Goal: Transaction & Acquisition: Purchase product/service

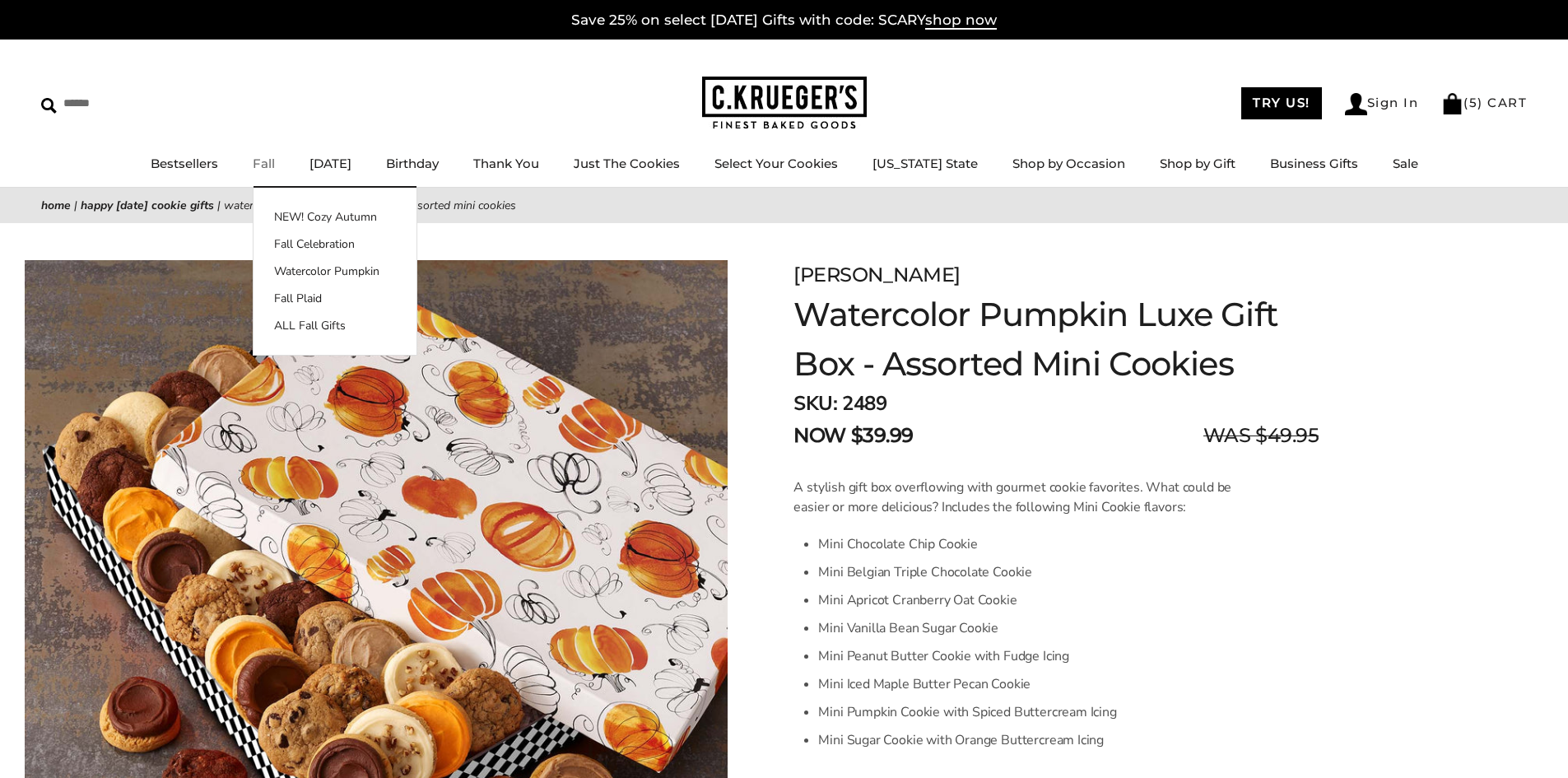
click at [261, 169] on link "Fall" at bounding box center [264, 163] width 22 height 16
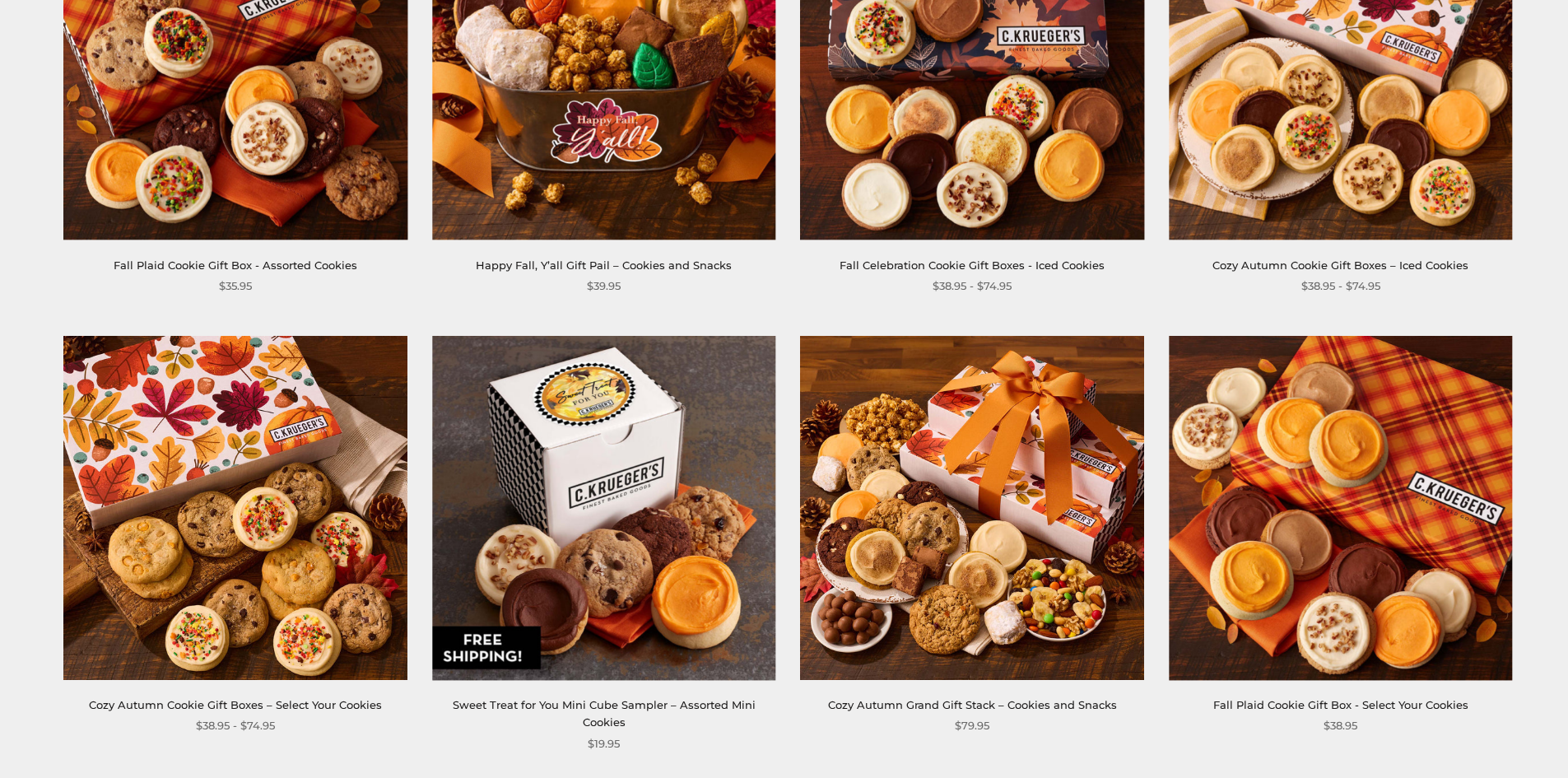
scroll to position [989, 0]
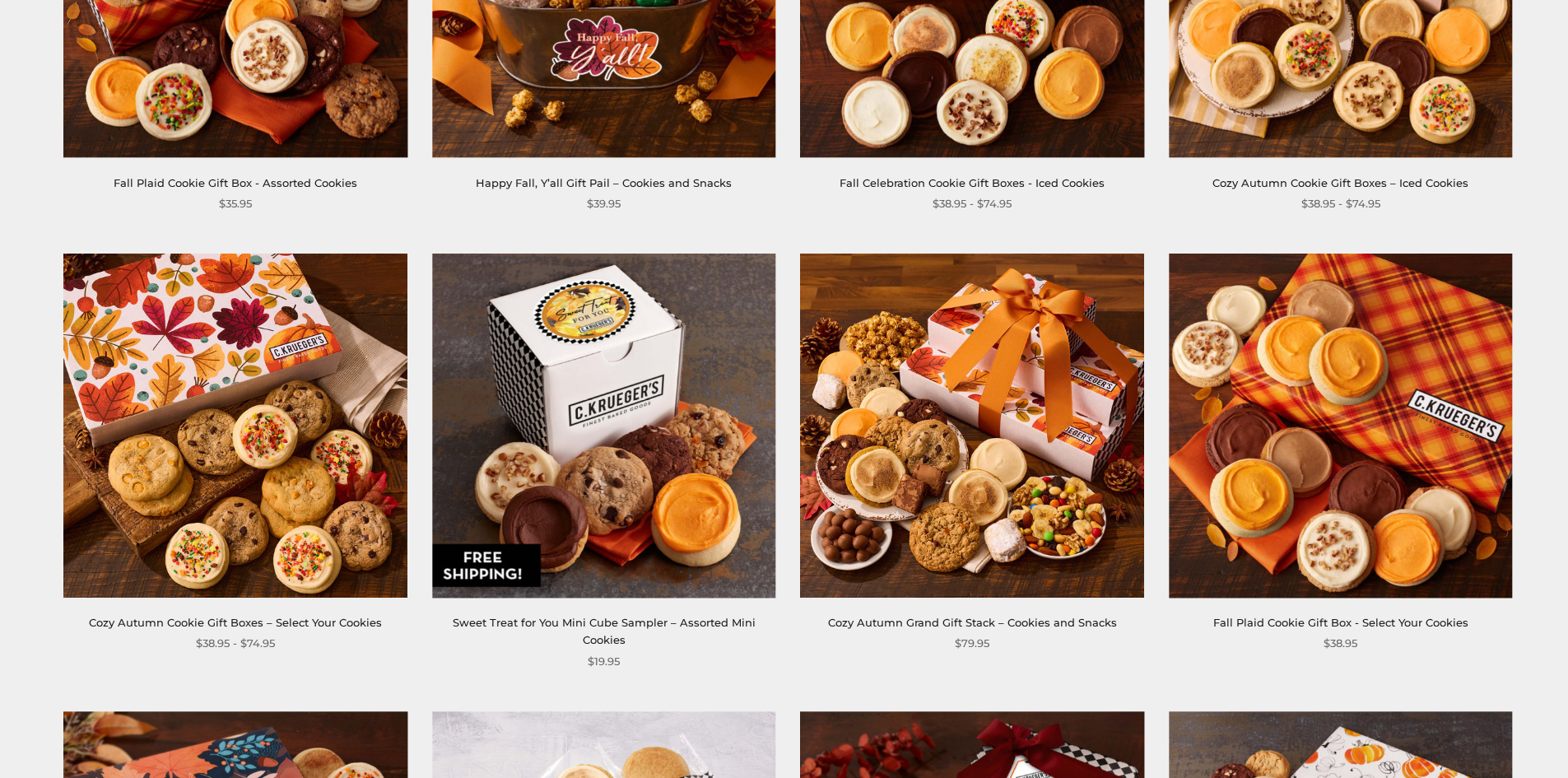
click at [589, 331] on img at bounding box center [604, 426] width 344 height 344
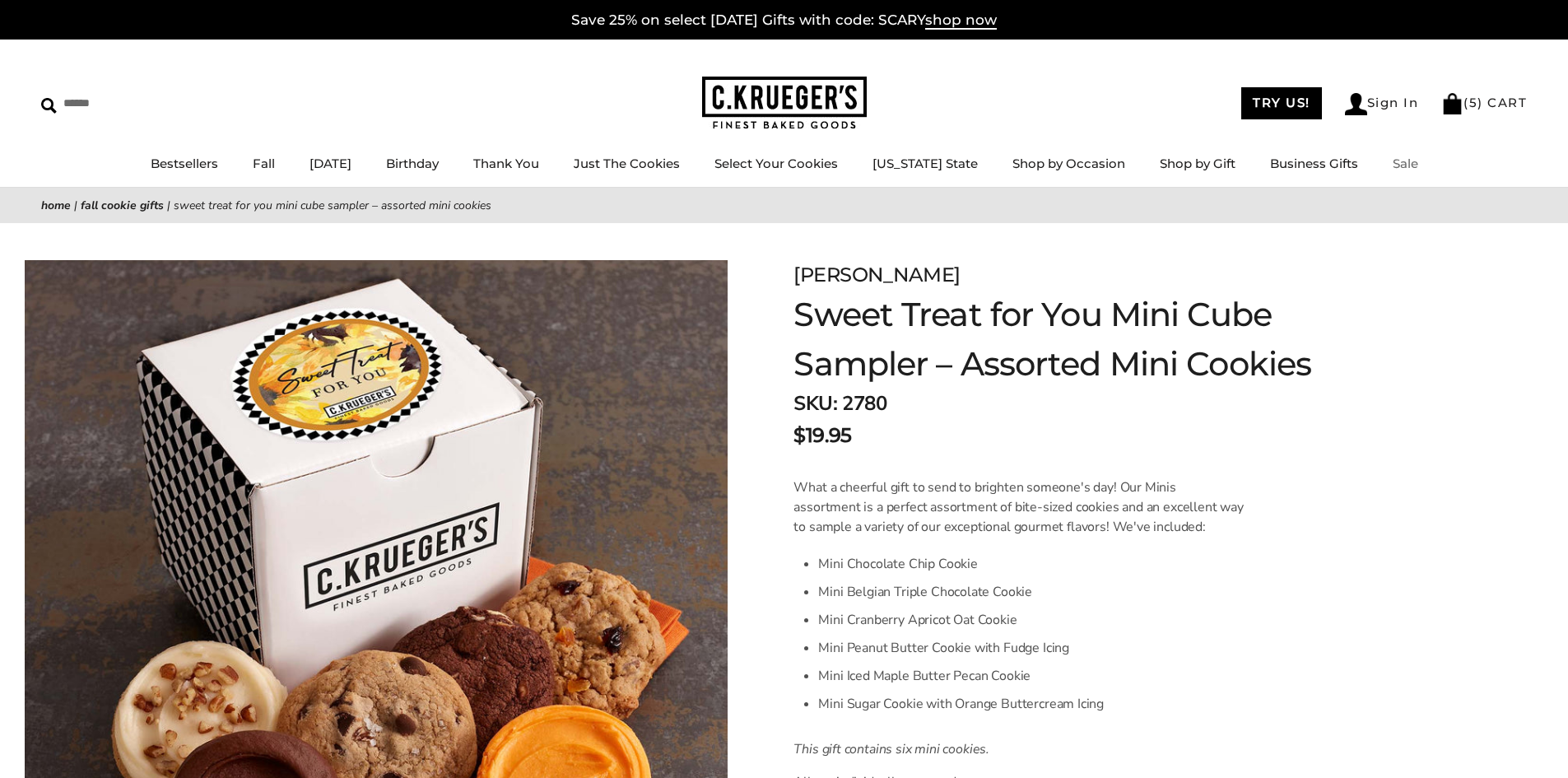
click at [1393, 164] on link "Sale" at bounding box center [1405, 163] width 26 height 16
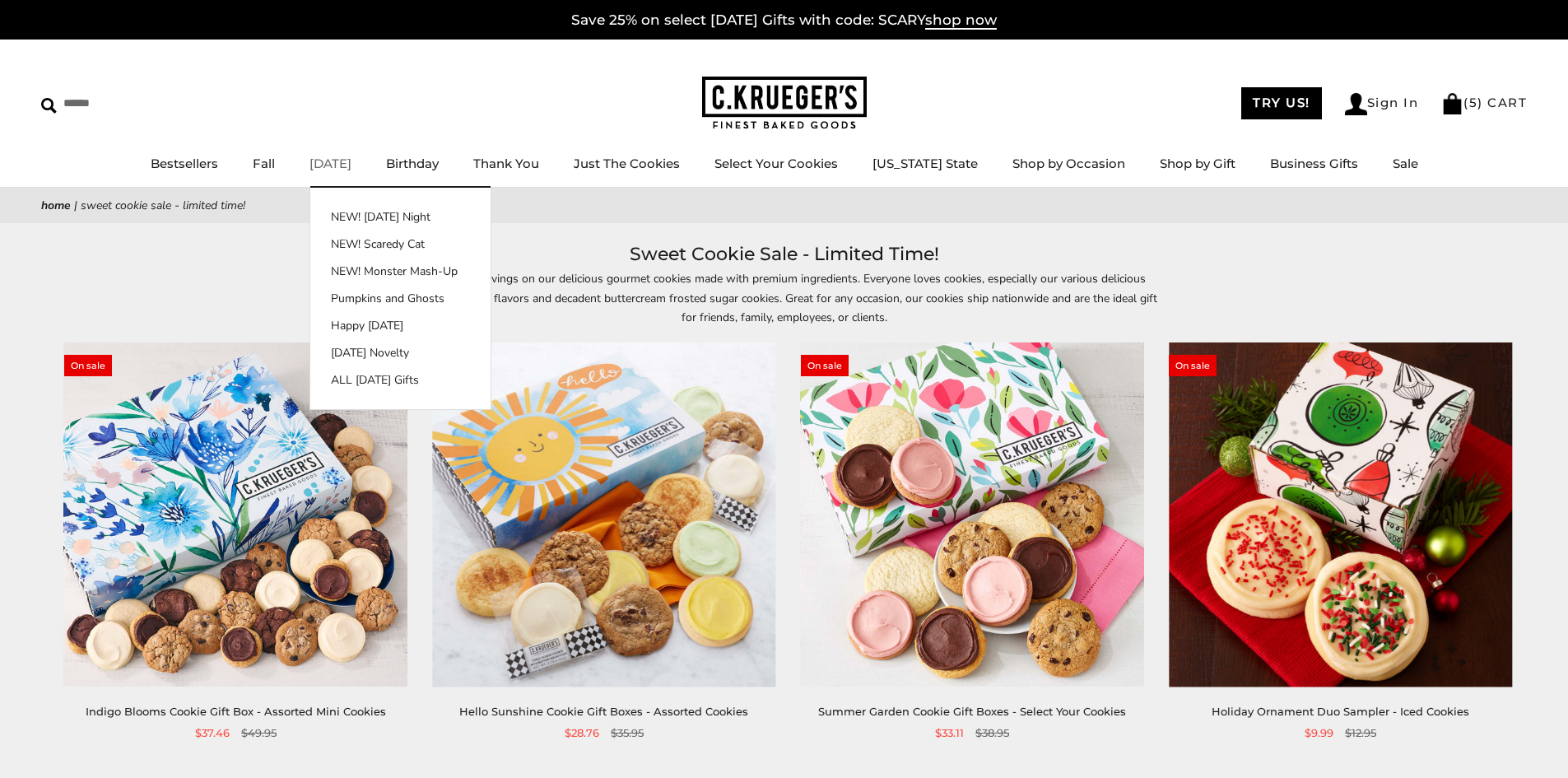
click at [320, 164] on link "[DATE]" at bounding box center [330, 163] width 42 height 16
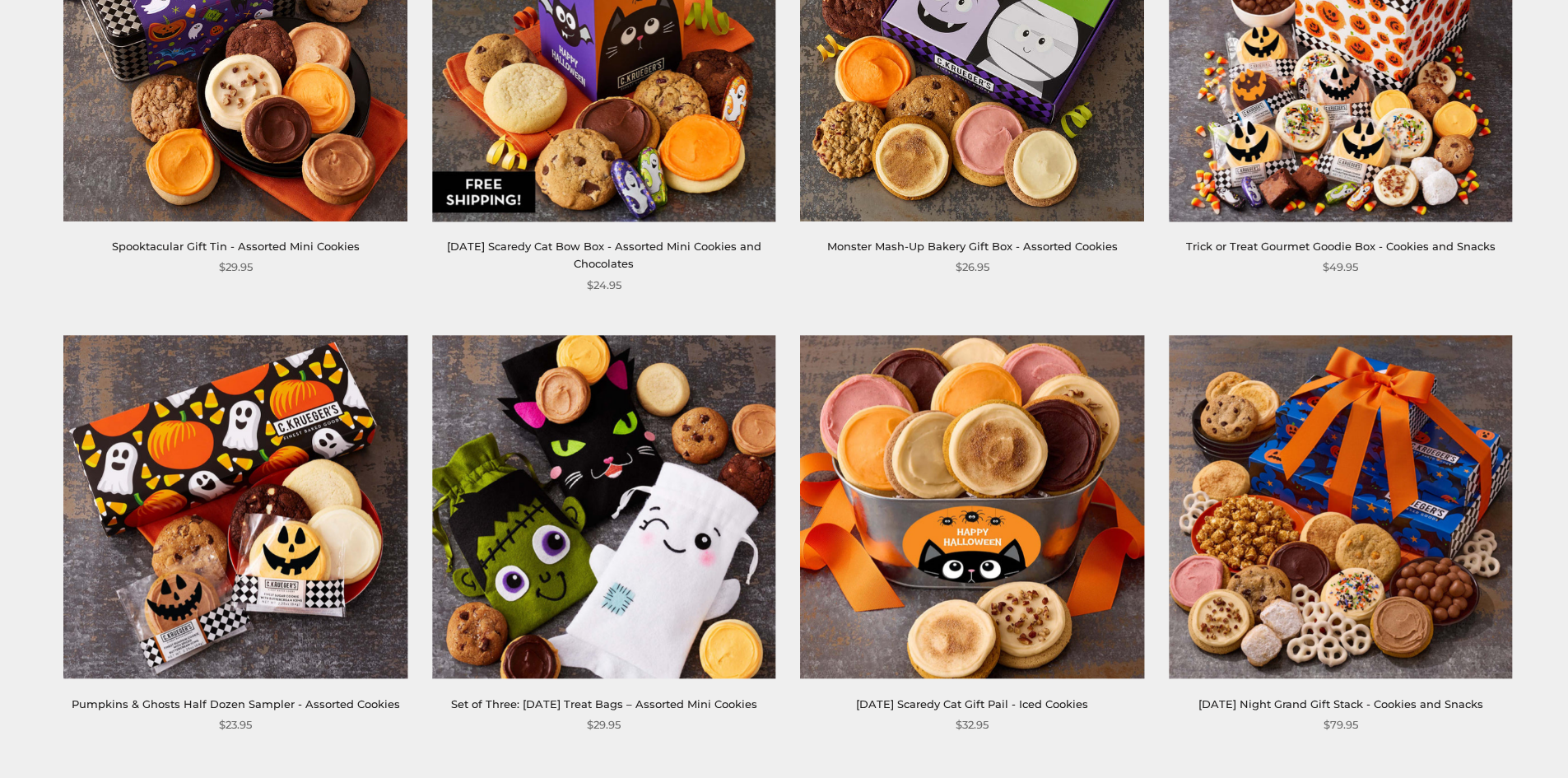
scroll to position [2389, 0]
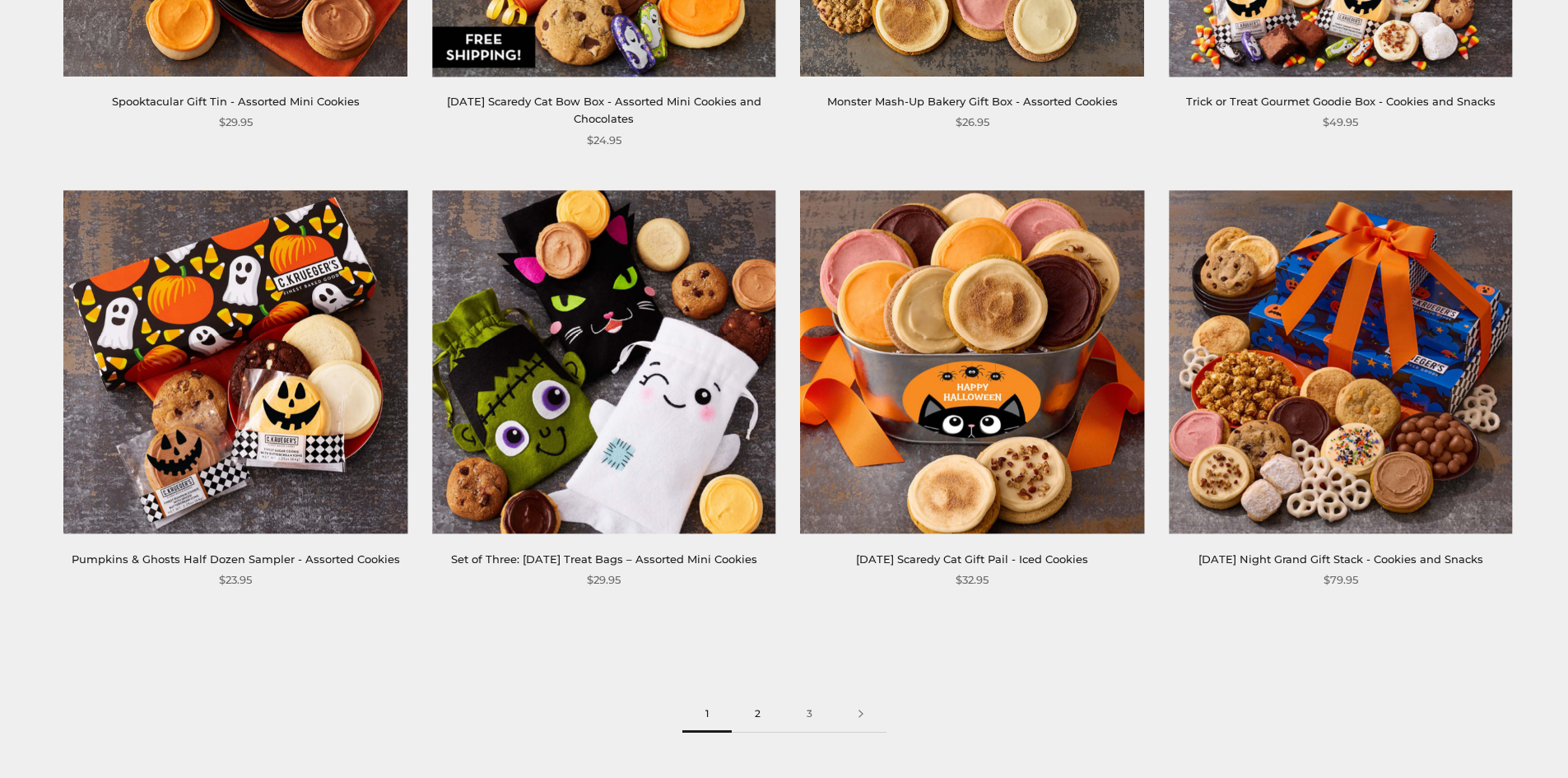
click at [754, 728] on link "2" at bounding box center [757, 714] width 52 height 37
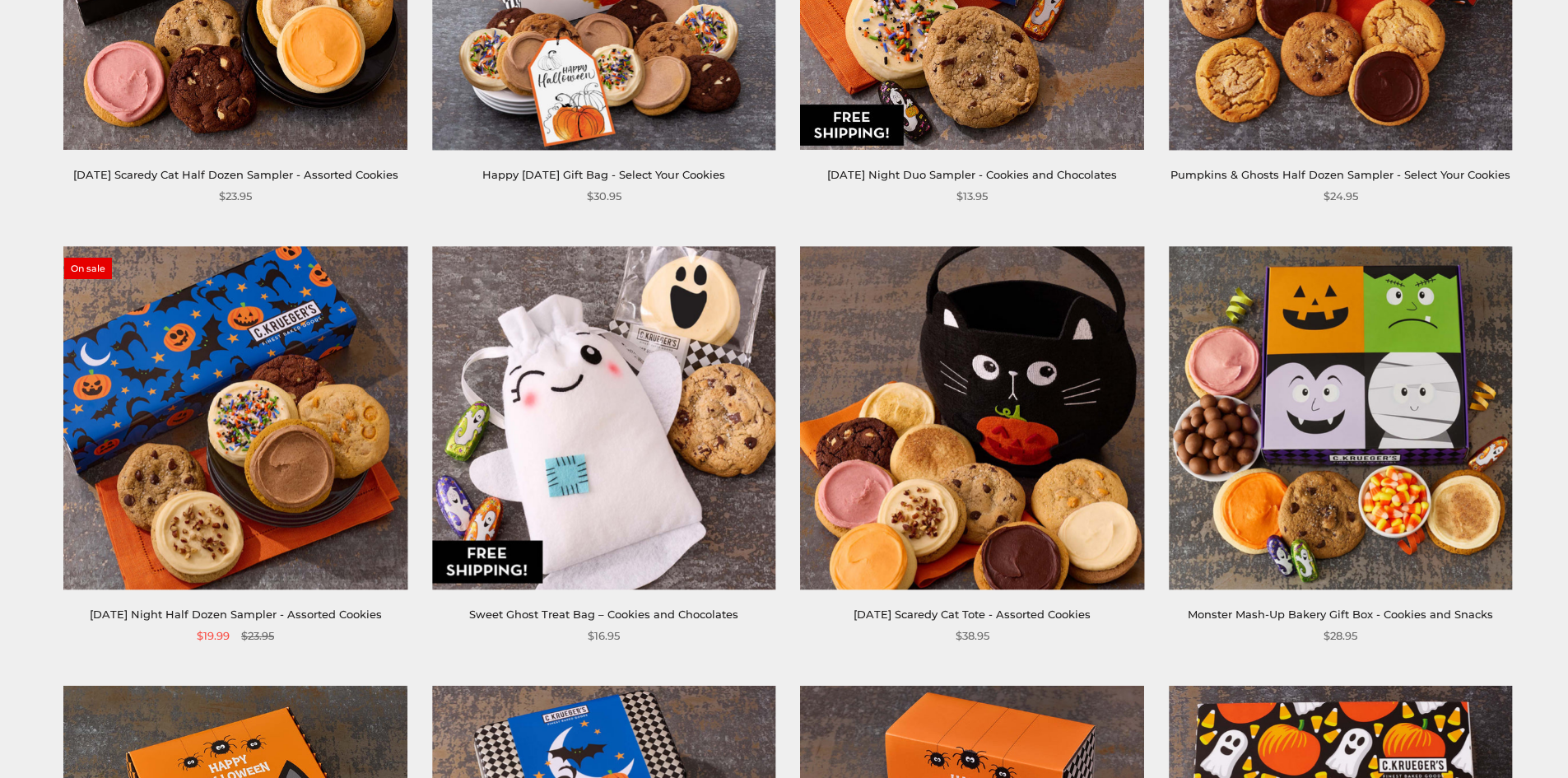
scroll to position [577, 0]
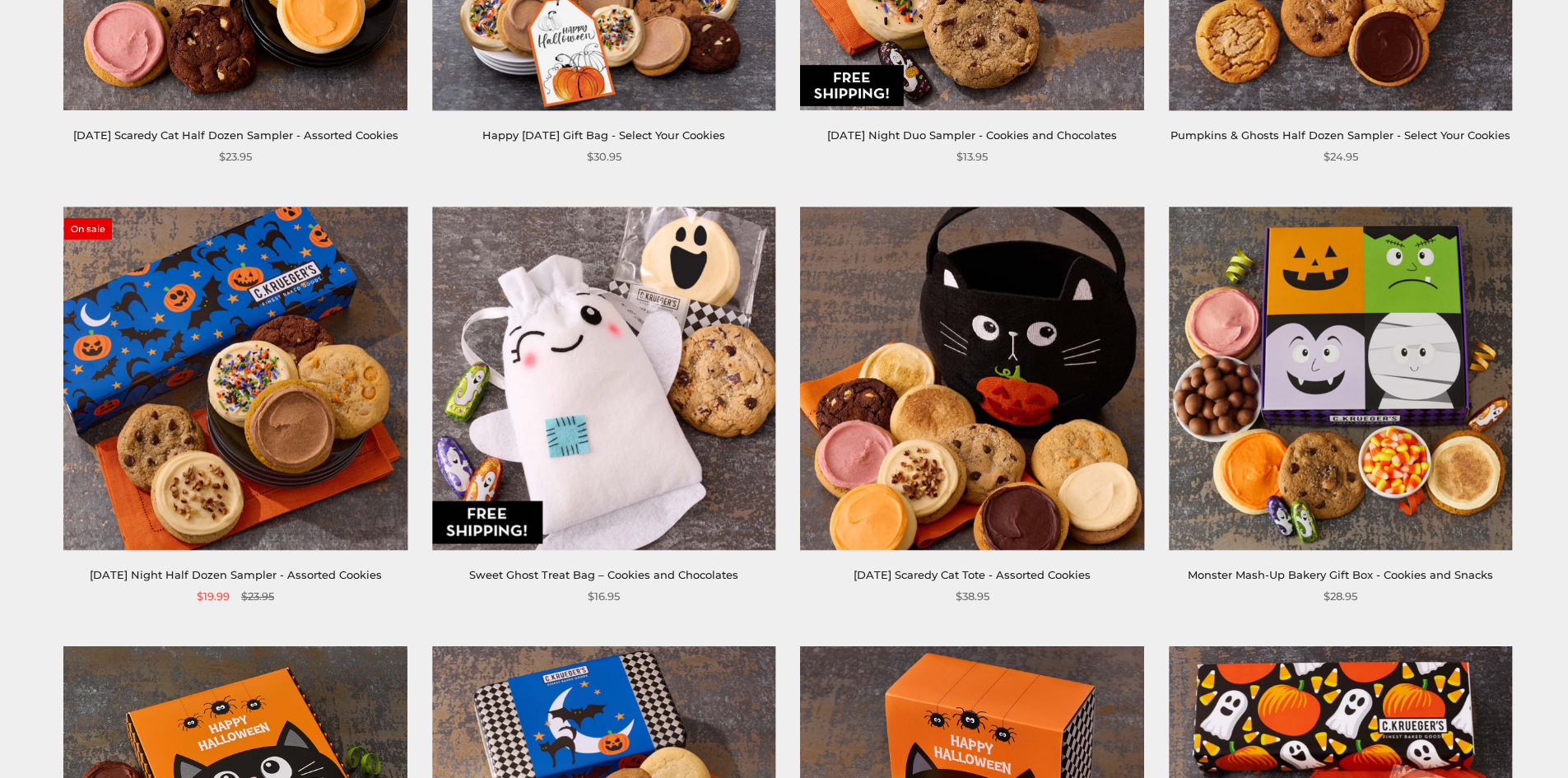
click at [287, 401] on img at bounding box center [236, 379] width 344 height 344
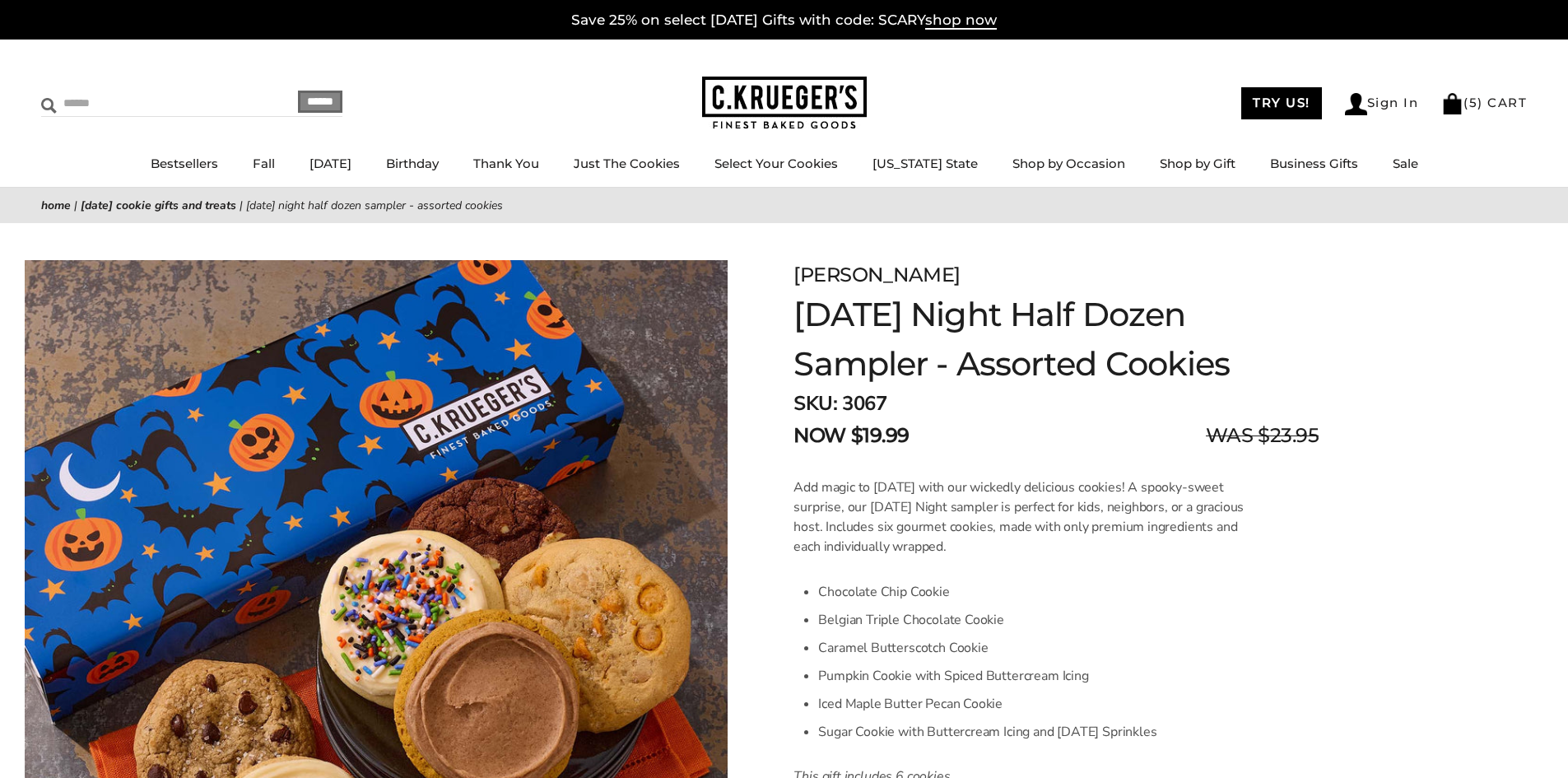
click at [102, 106] on input "Search" at bounding box center [139, 103] width 196 height 26
type input "**********"
click at [298, 91] on input "******" at bounding box center [320, 102] width 44 height 22
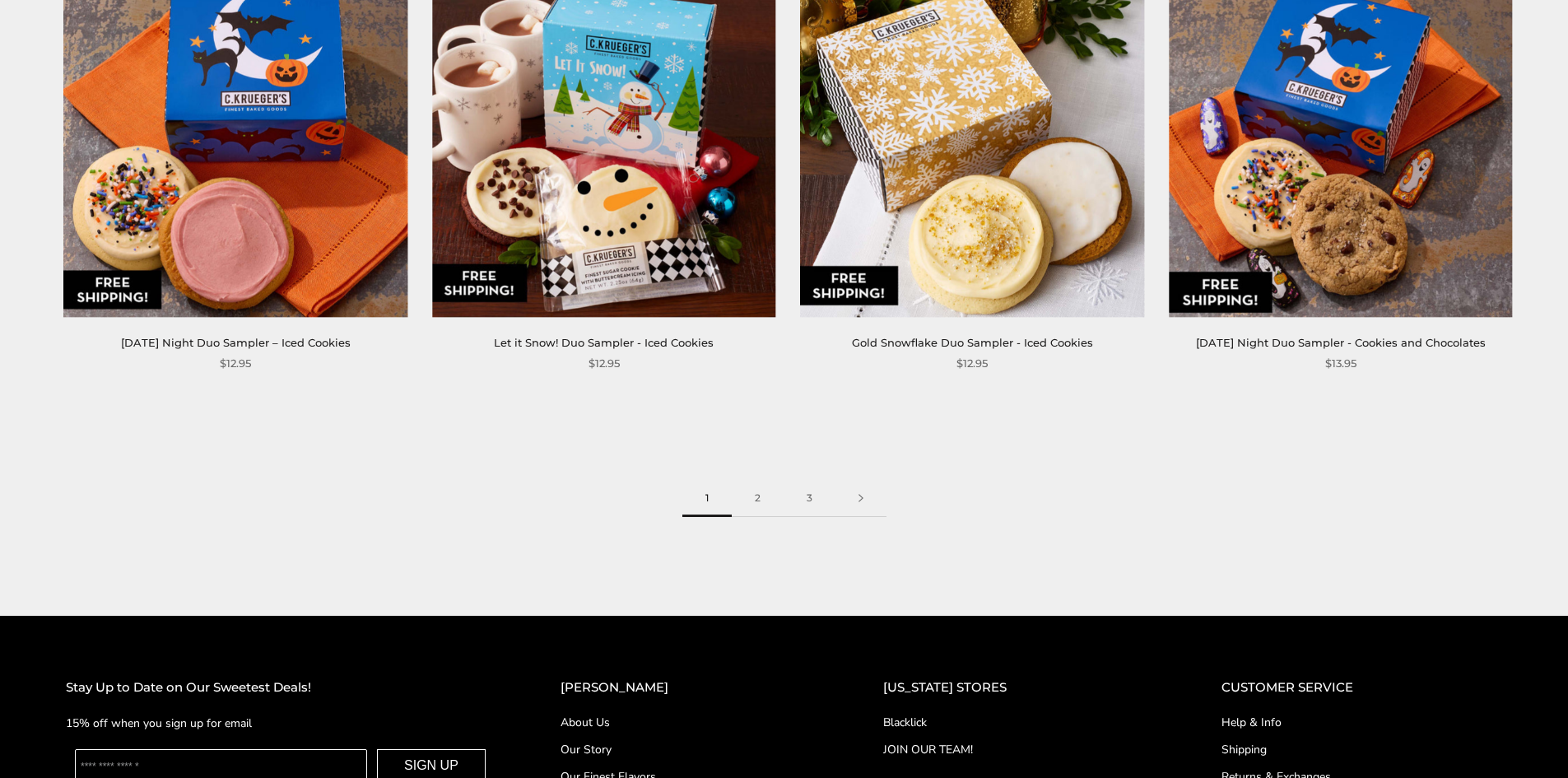
scroll to position [3953, 0]
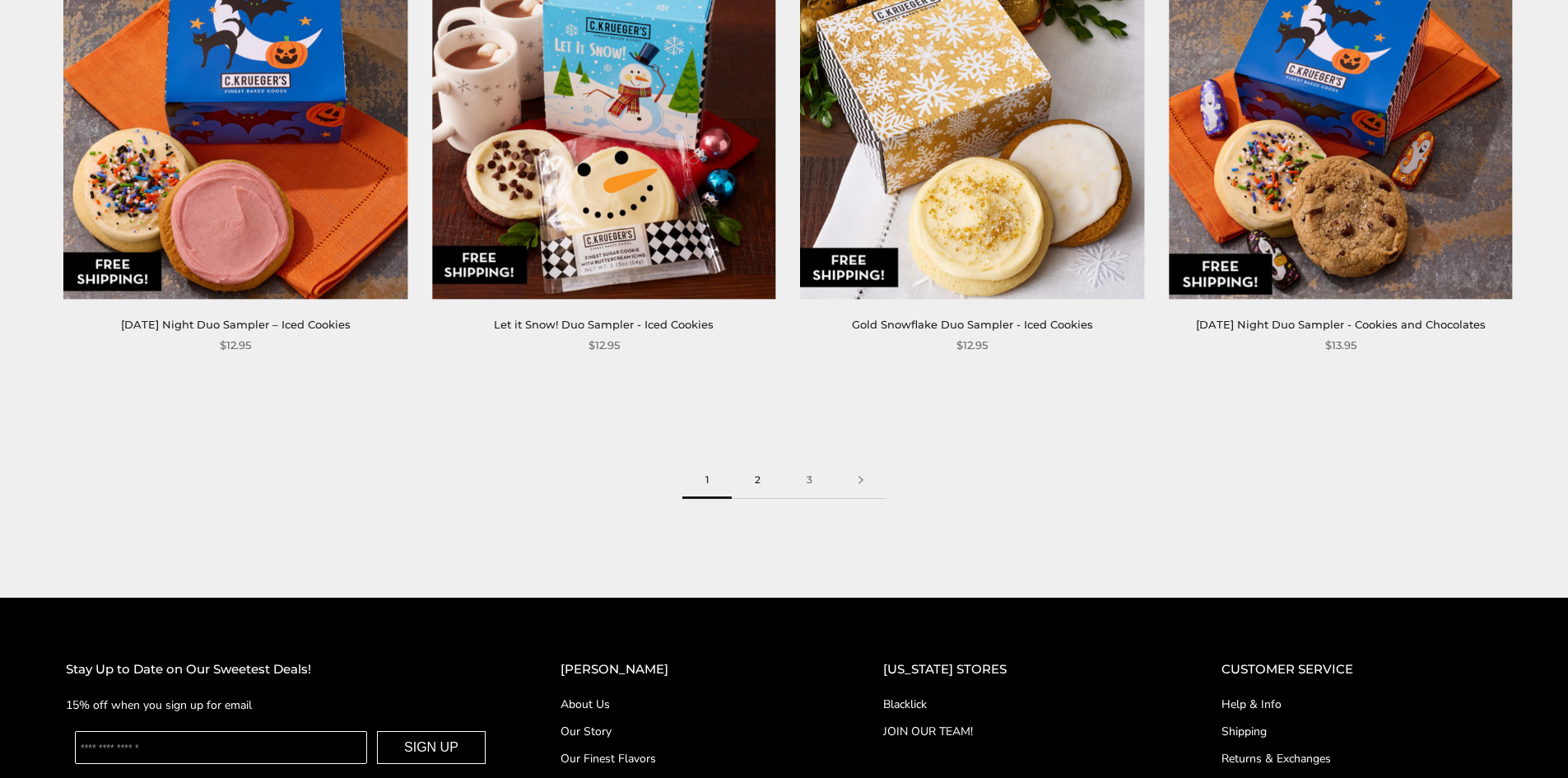
click at [764, 462] on link "2" at bounding box center [757, 480] width 52 height 37
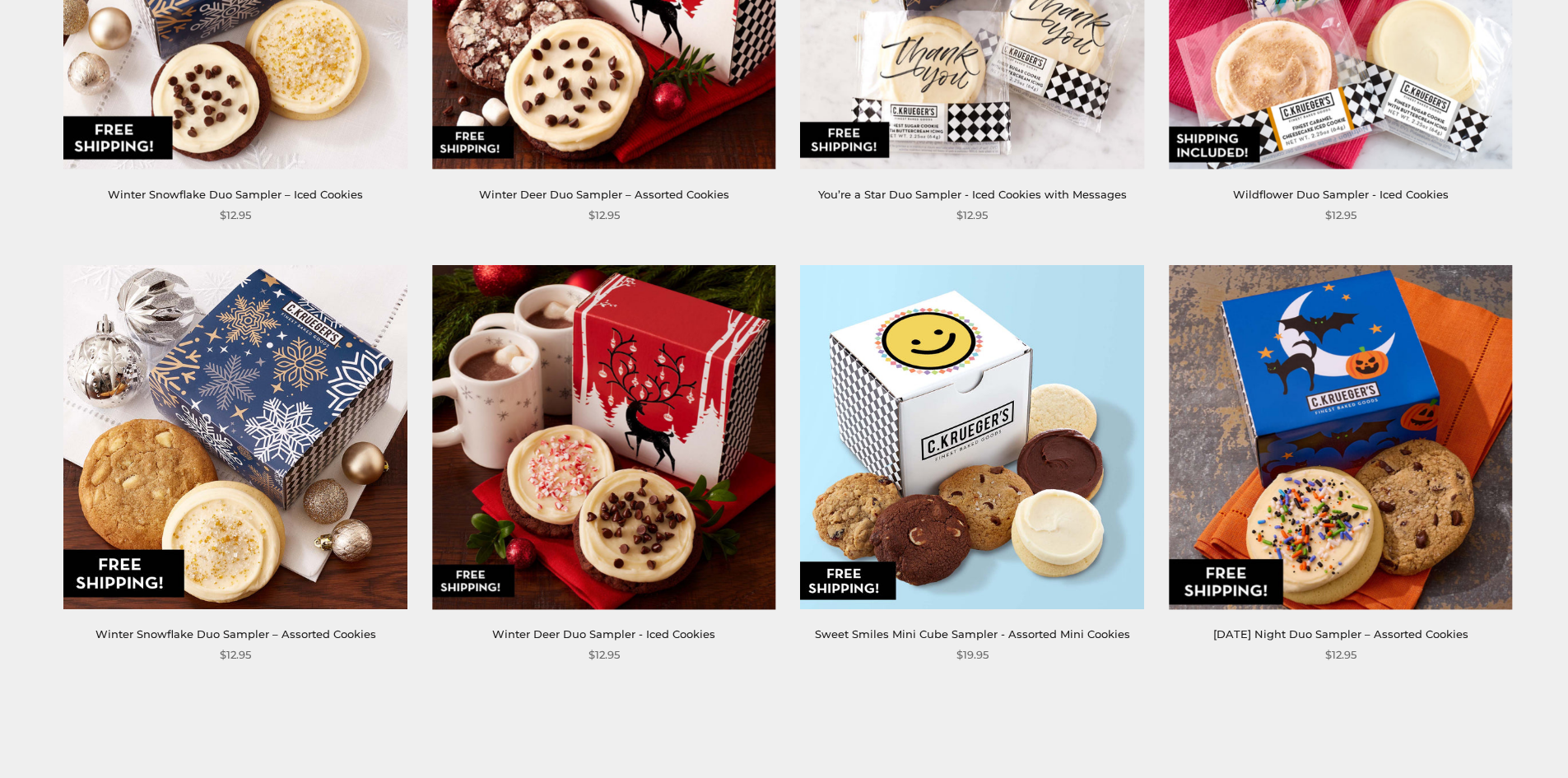
scroll to position [3624, 0]
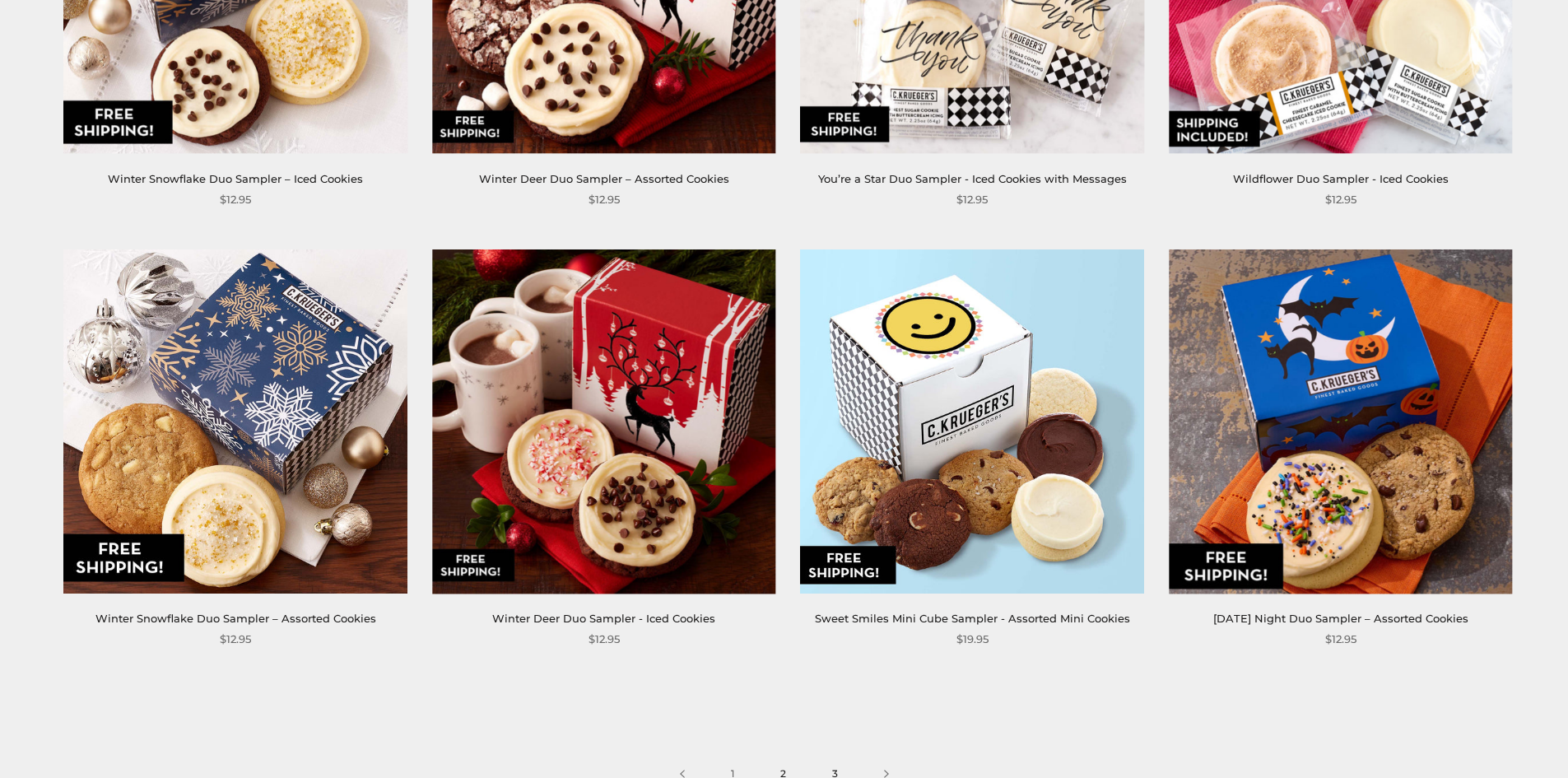
click at [839, 756] on link "3" at bounding box center [835, 774] width 52 height 37
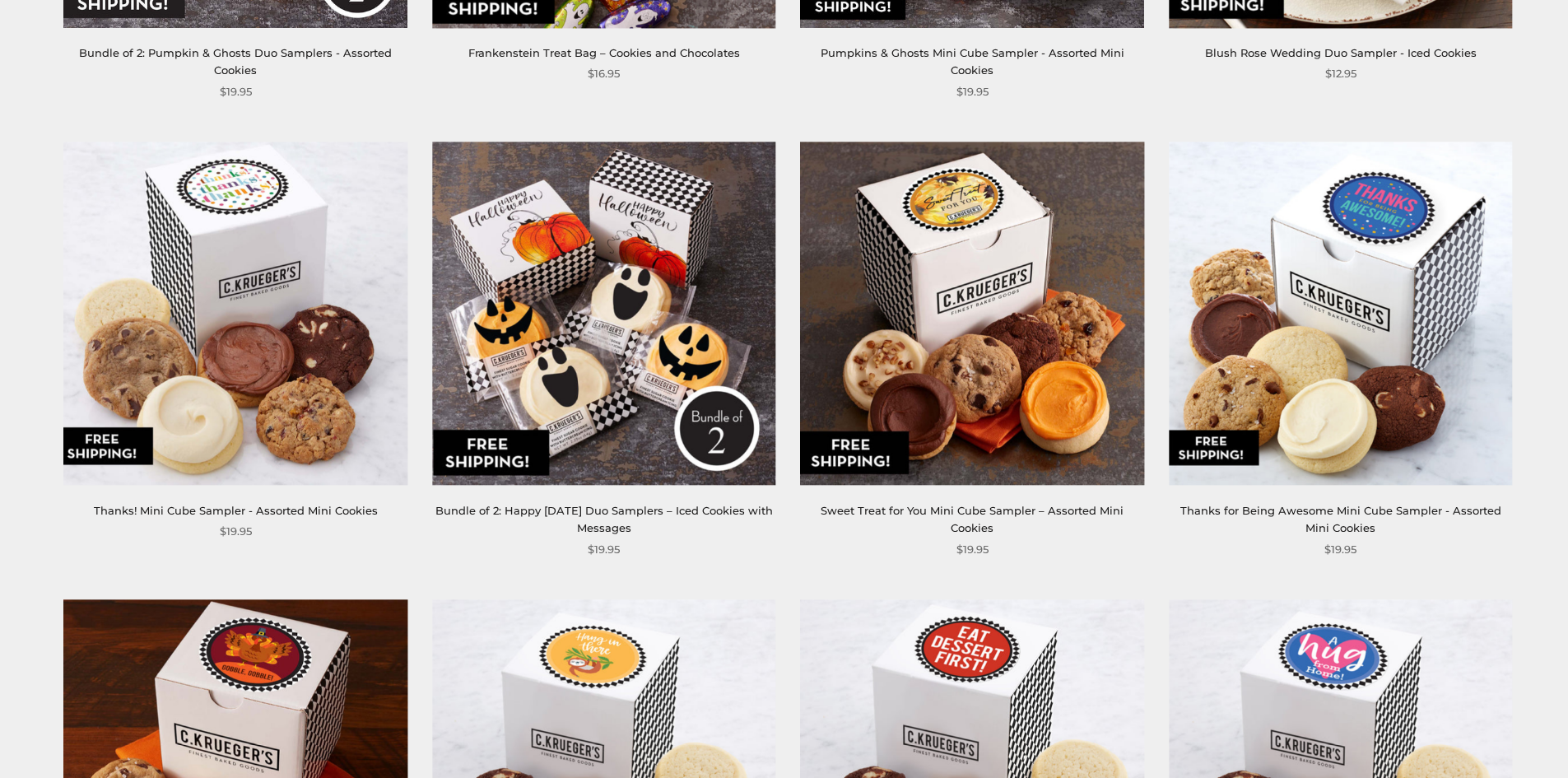
scroll to position [1565, 0]
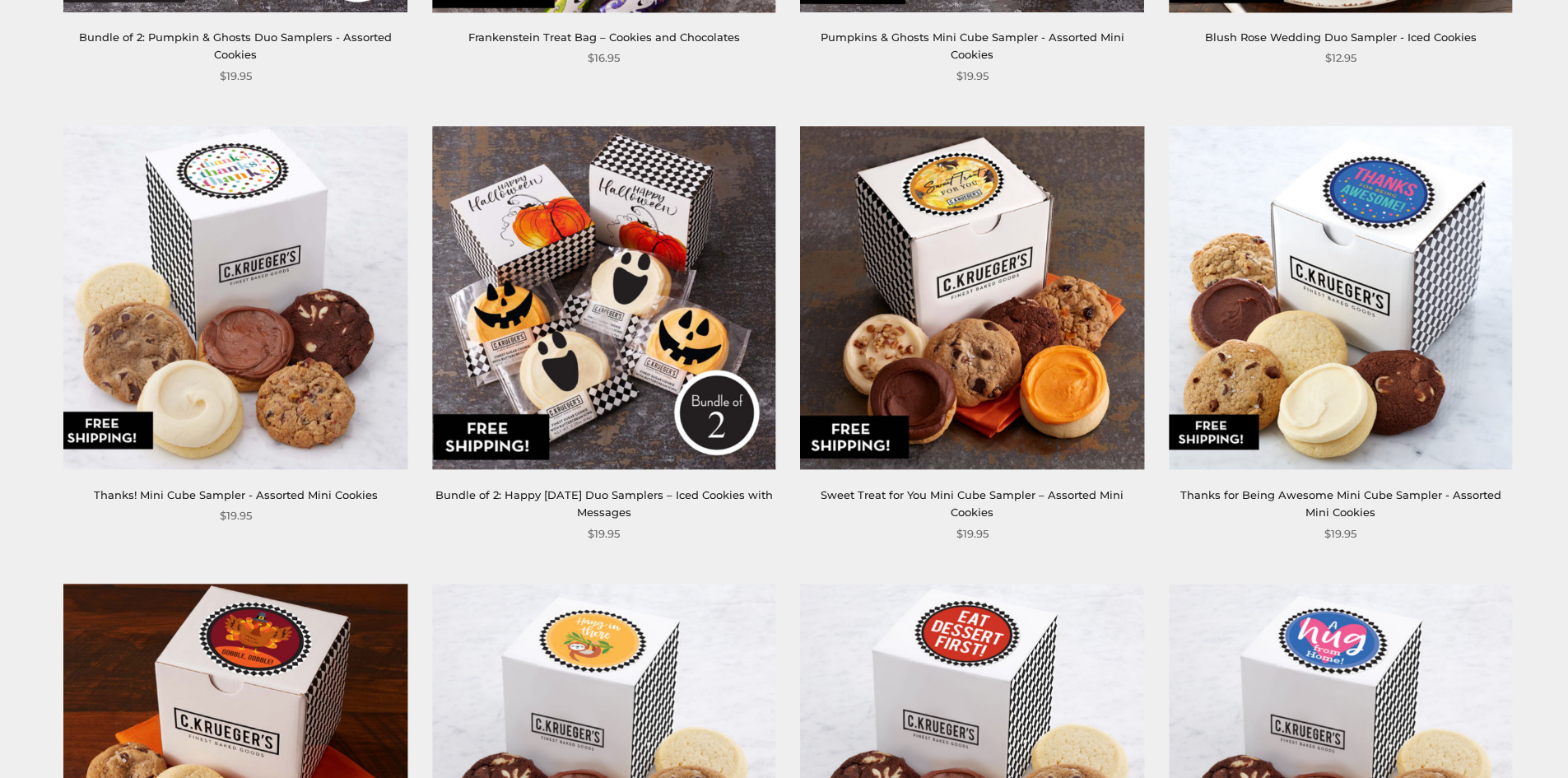
click at [973, 366] on img at bounding box center [972, 298] width 344 height 344
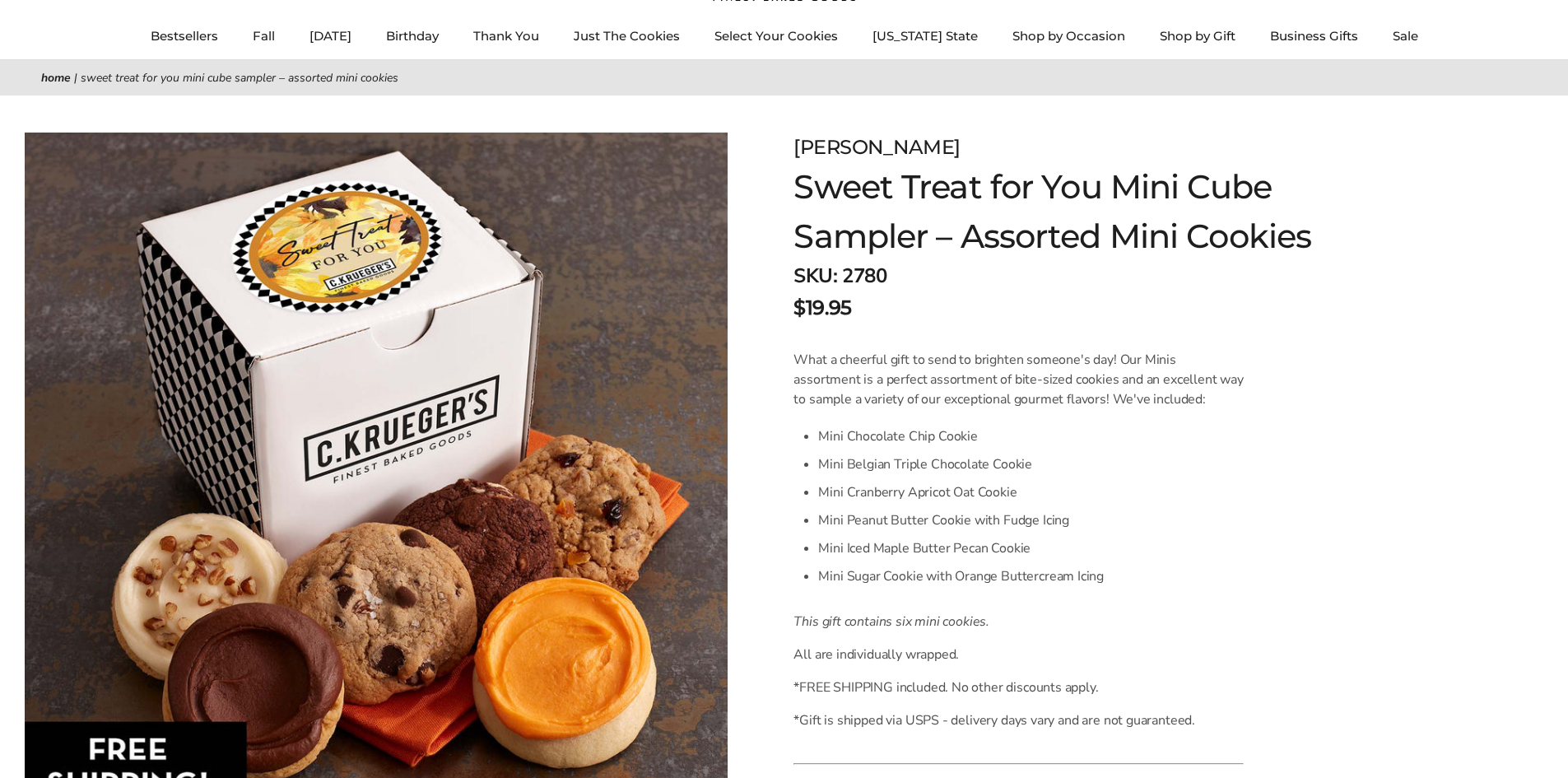
scroll to position [164, 0]
